Goal: Transaction & Acquisition: Purchase product/service

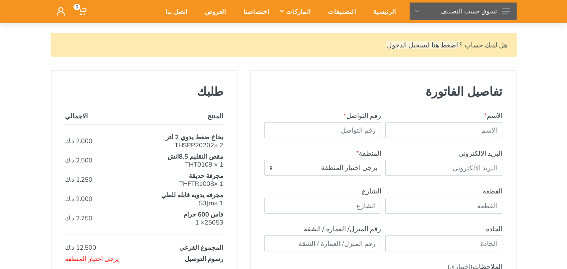
scroll to position [42, 0]
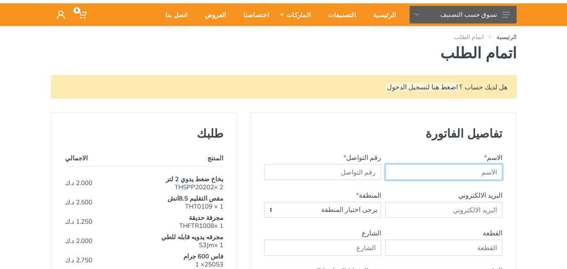
click at [442, 174] on input "text" at bounding box center [443, 172] width 117 height 16
click at [442, 174] on input "[PERSON_NAME]" at bounding box center [443, 172] width 117 height 16
type input "[PERSON_NAME]"
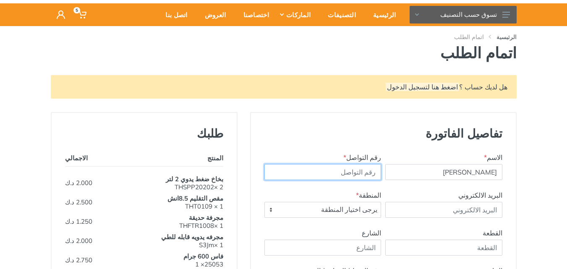
click at [355, 172] on input "رقم التواصل *" at bounding box center [322, 172] width 117 height 16
type input "4"
type input "98989212"
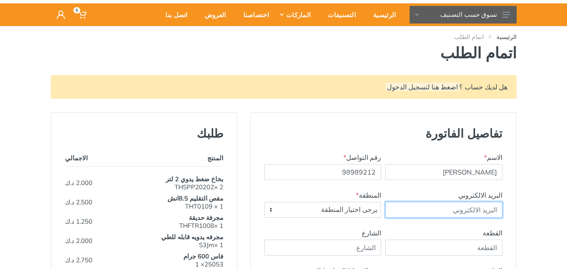
click at [490, 210] on input "البريد الالكتروني" at bounding box center [443, 210] width 117 height 16
type input "[EMAIL_ADDRESS][DOMAIN_NAME]"
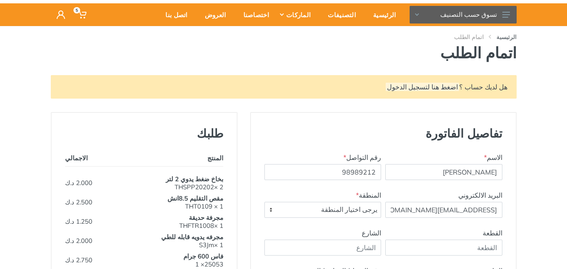
click at [338, 212] on span "يرجى اختيار المنطقة" at bounding box center [323, 209] width 116 height 15
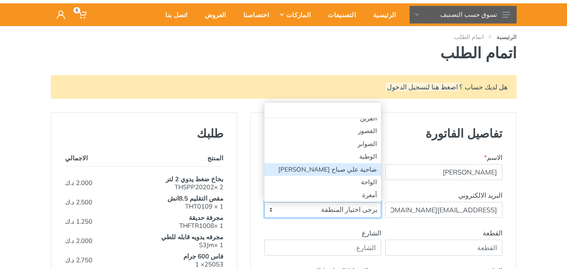
scroll to position [252, 0]
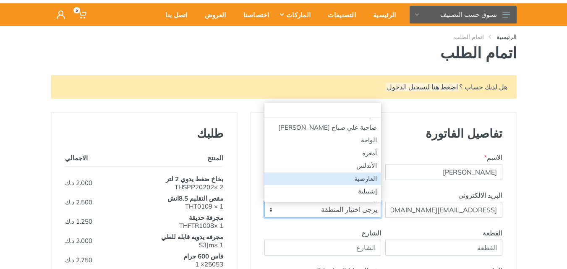
select select "29"
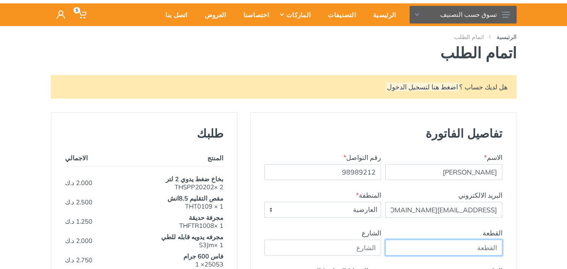
click at [469, 251] on input "القطعة" at bounding box center [443, 248] width 117 height 16
type input "8"
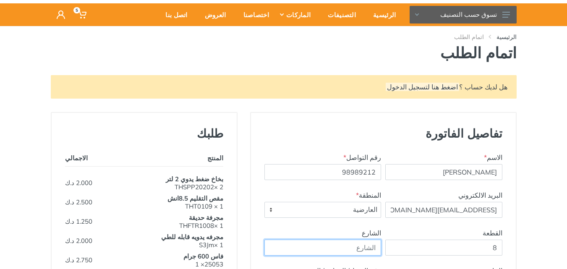
click at [364, 246] on input "الشارع" at bounding box center [322, 248] width 117 height 16
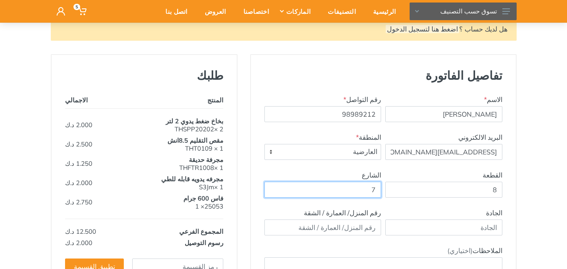
scroll to position [126, 0]
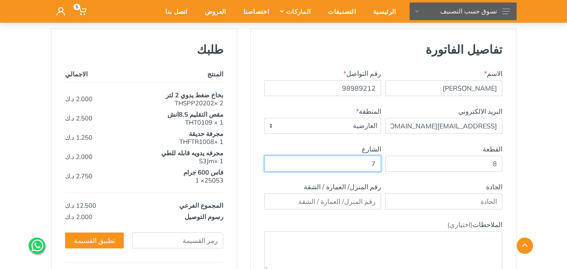
type input "7"
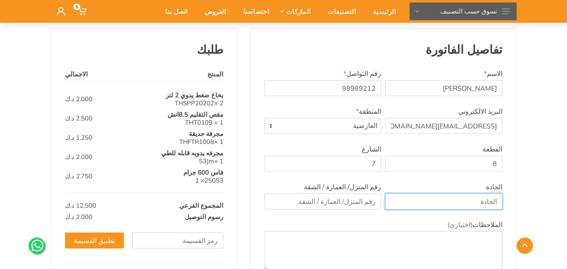
click at [467, 203] on input "text" at bounding box center [443, 202] width 117 height 16
type input "1"
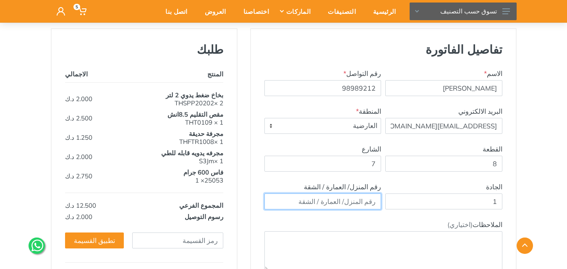
click at [336, 202] on input "text" at bounding box center [322, 202] width 117 height 16
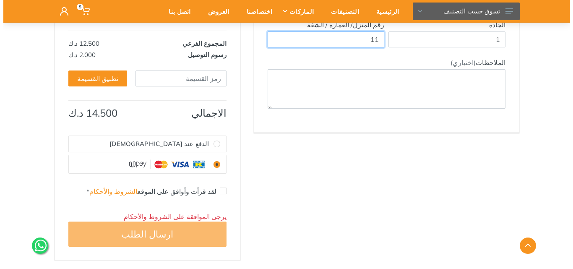
scroll to position [294, 0]
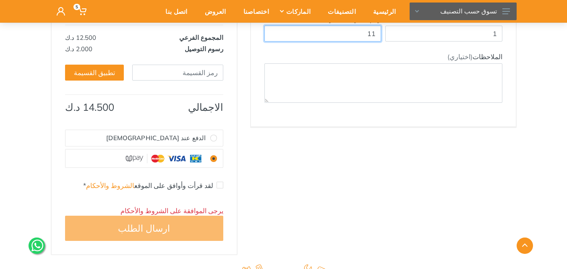
type input "11"
click at [214, 138] on input "الدفع عند [DEMOGRAPHIC_DATA]" at bounding box center [213, 138] width 7 height 7
radio input "true"
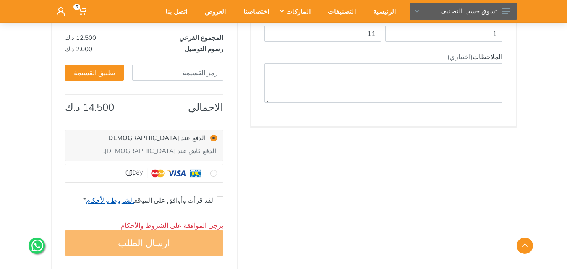
click at [124, 196] on link "الشروط والأحكام" at bounding box center [110, 200] width 48 height 8
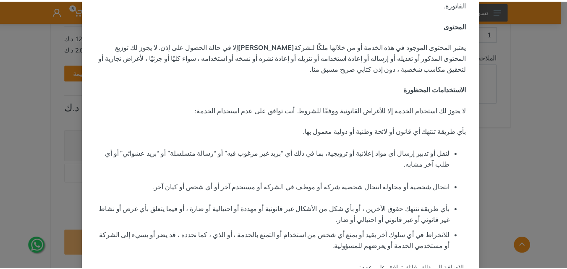
scroll to position [394, 0]
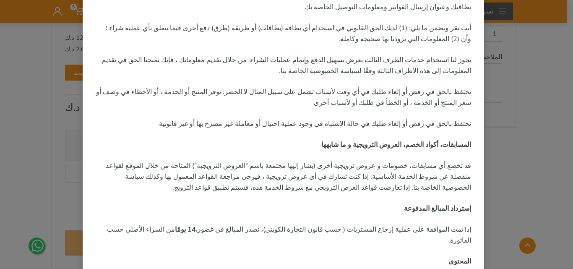
click at [565, 75] on div "× الشروط والاحكام آخر تحديث: [DATE] المقدمة مرحبًا بكم في رويال تولز! تحكم شروط…" at bounding box center [286, 134] width 573 height 269
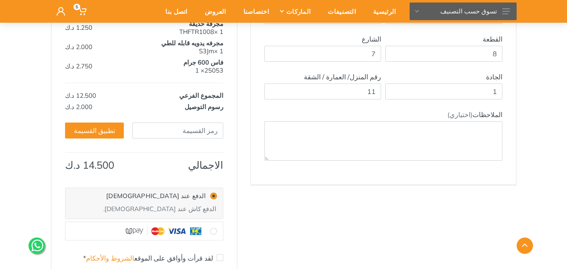
scroll to position [252, 0]
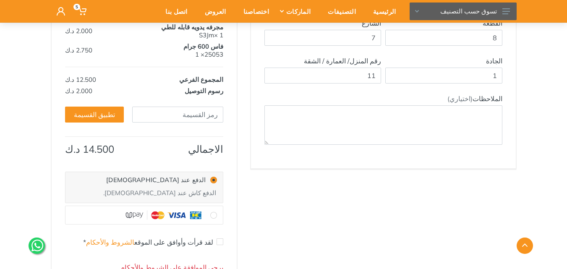
click at [34, 249] on icon at bounding box center [37, 246] width 12 height 14
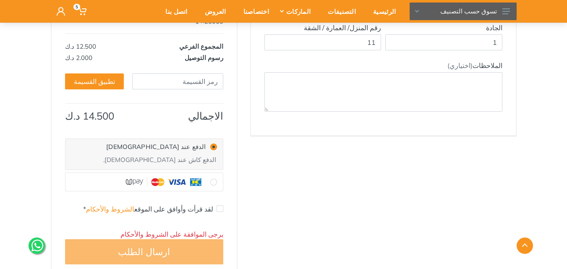
scroll to position [336, 0]
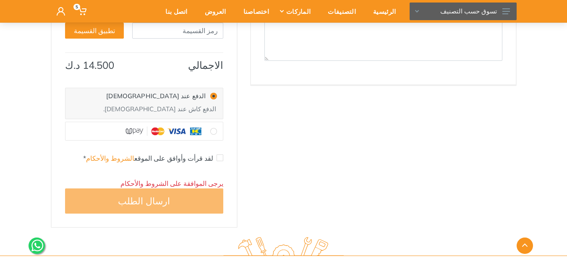
click at [36, 243] on icon at bounding box center [37, 246] width 12 height 12
click at [193, 11] on div "اتصل بنا" at bounding box center [173, 12] width 39 height 18
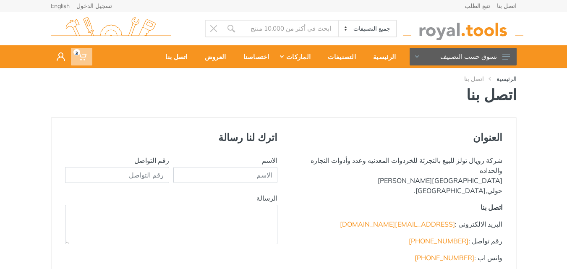
click at [80, 58] on icon at bounding box center [82, 56] width 8 height 8
